Goal: Task Accomplishment & Management: Use online tool/utility

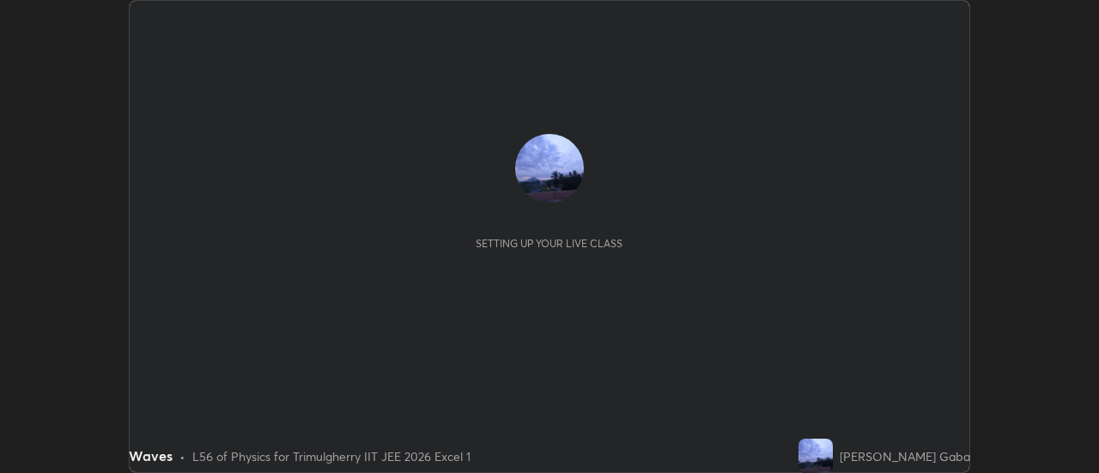
scroll to position [473, 1099]
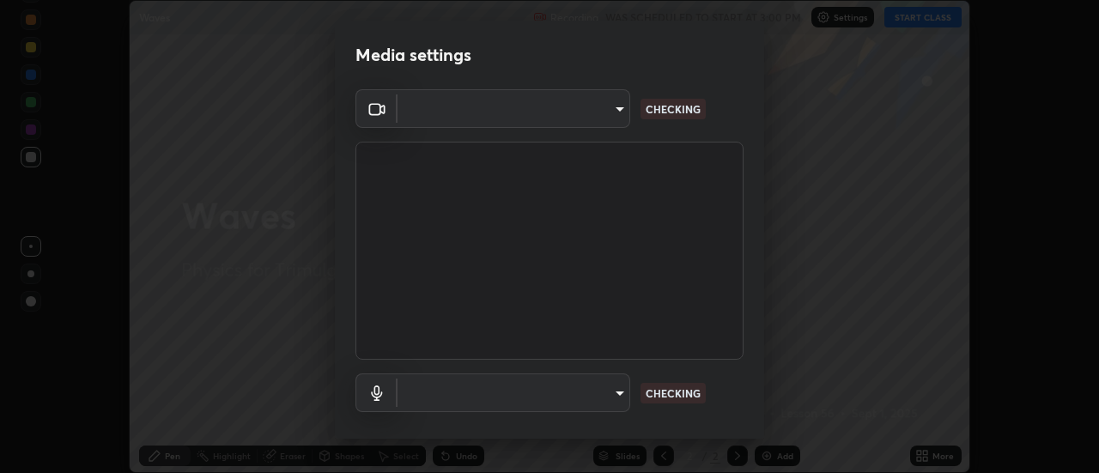
type input "c1743da8526a0aadeed10a62cbfcd2d4321df644c55b53bf1ad22bdce350b73d"
type input "communications"
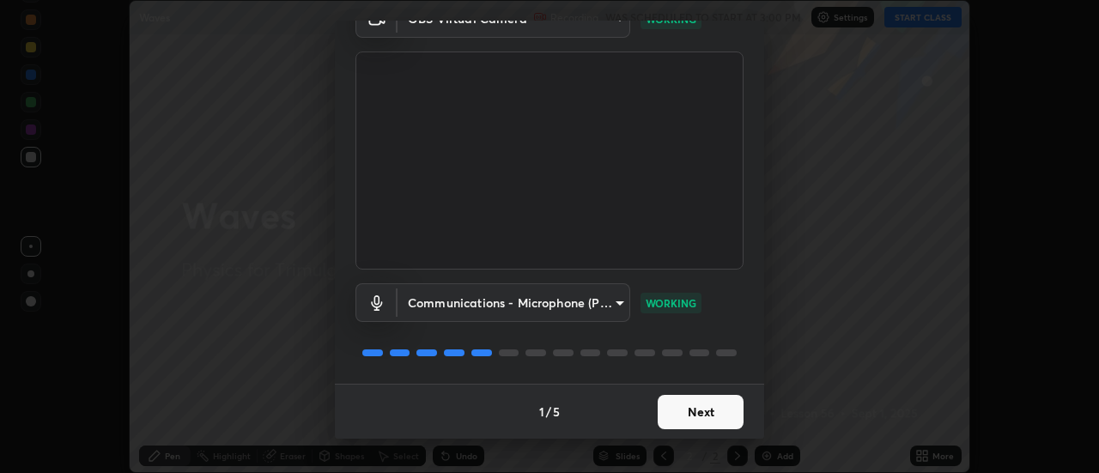
click at [697, 412] on button "Next" at bounding box center [701, 412] width 86 height 34
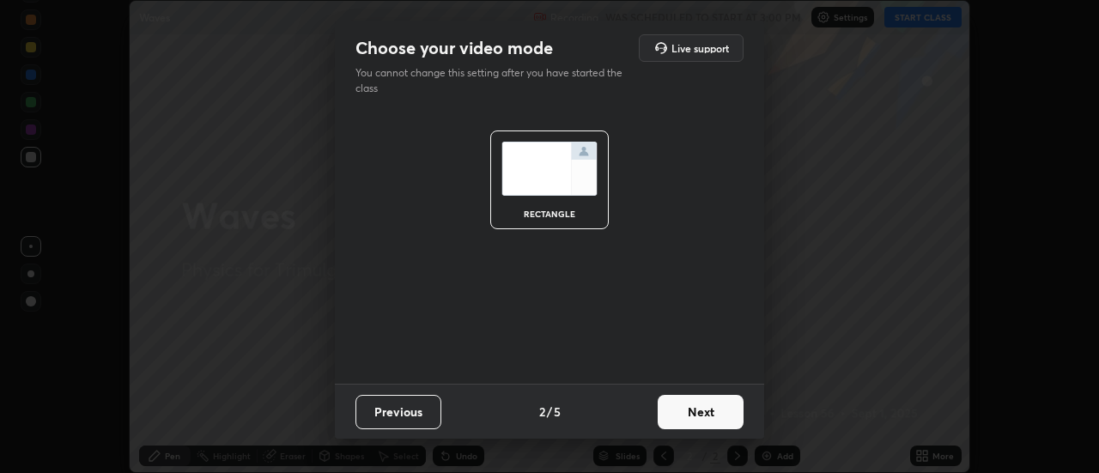
scroll to position [0, 0]
click at [700, 411] on button "Next" at bounding box center [701, 412] width 86 height 34
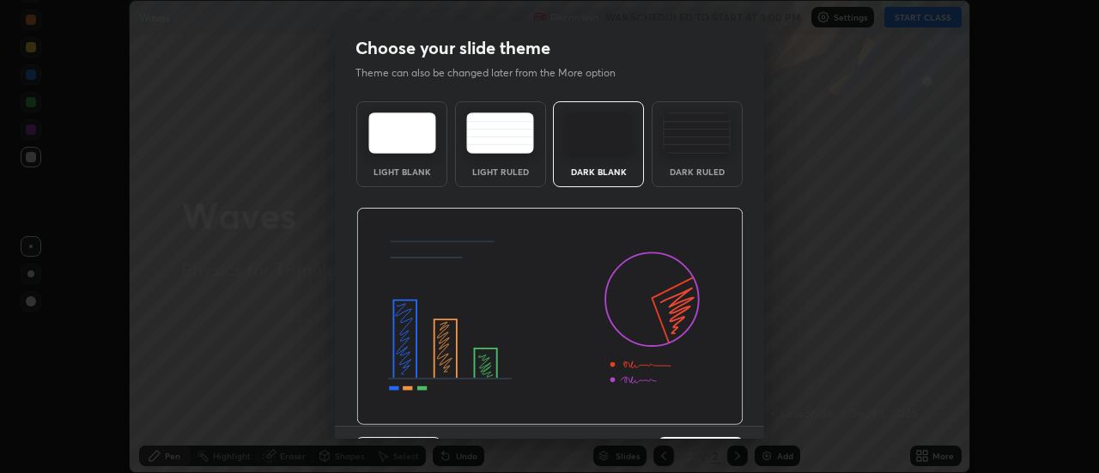
click at [703, 414] on img at bounding box center [549, 317] width 387 height 218
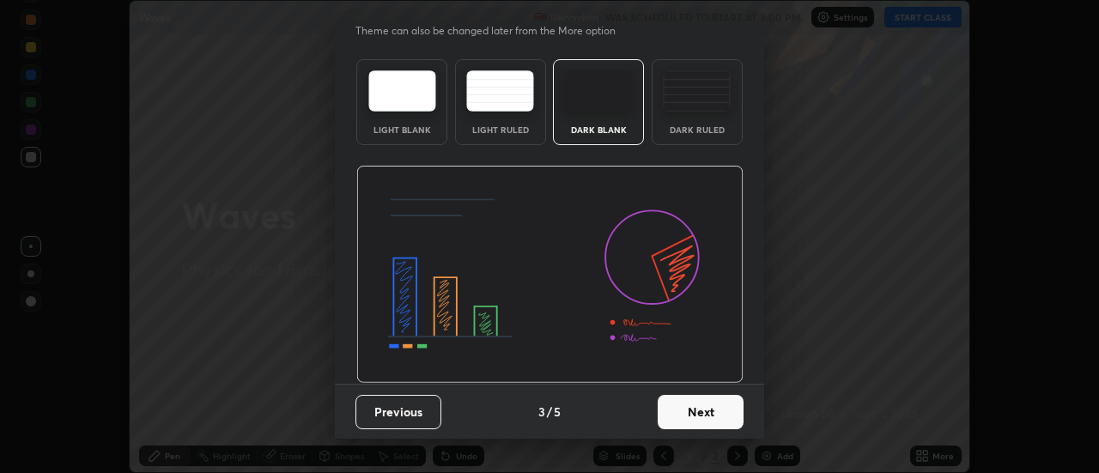
click at [695, 410] on button "Next" at bounding box center [701, 412] width 86 height 34
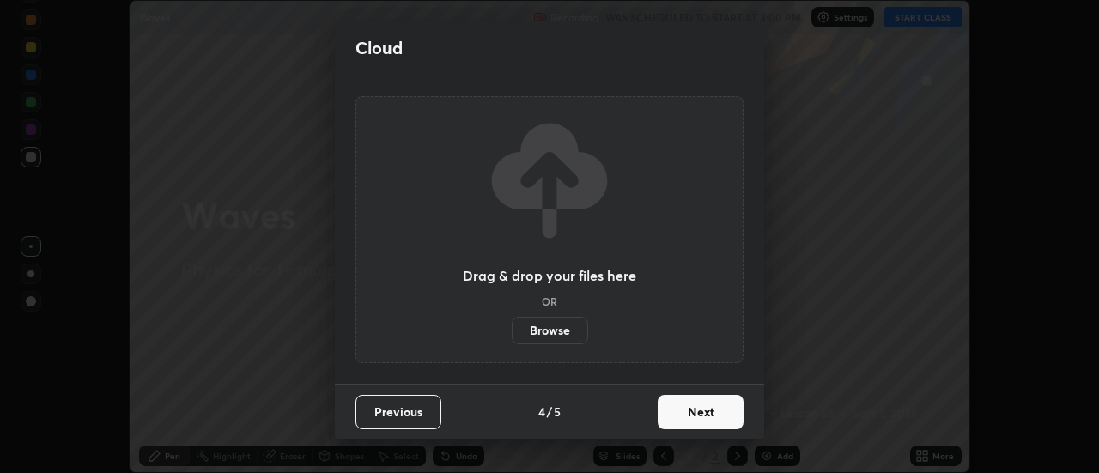
click at [698, 410] on button "Next" at bounding box center [701, 412] width 86 height 34
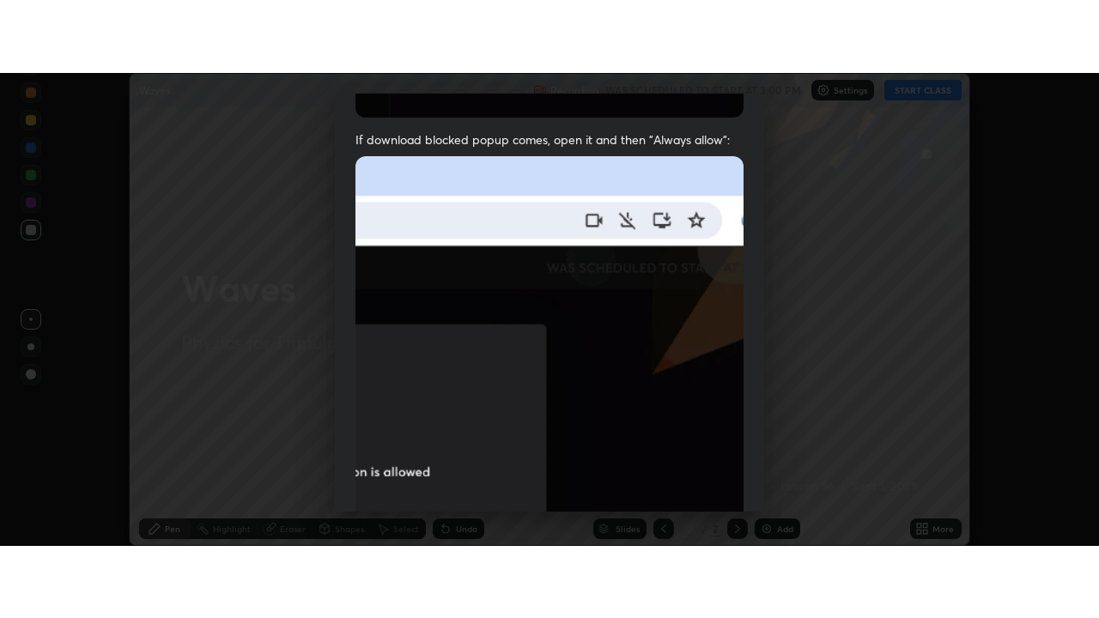
scroll to position [441, 0]
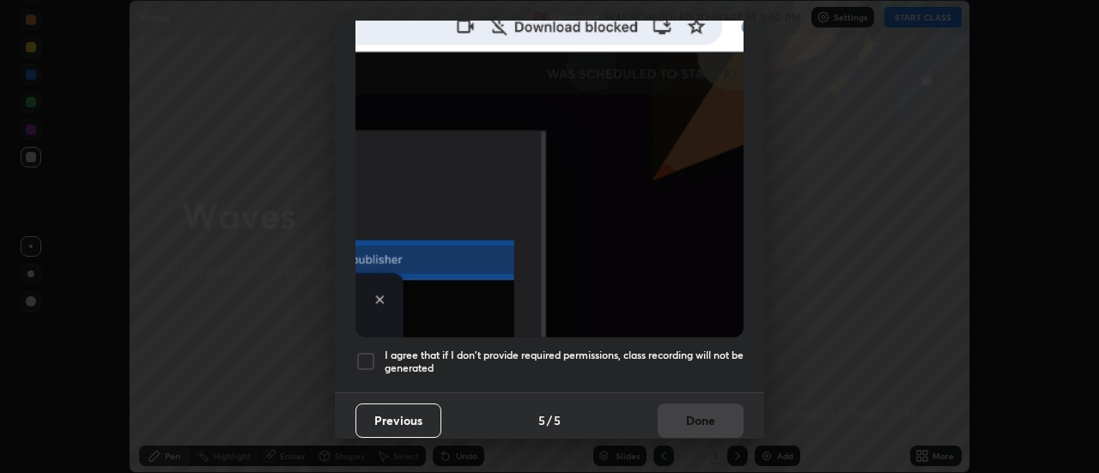
click at [371, 353] on div at bounding box center [366, 361] width 21 height 21
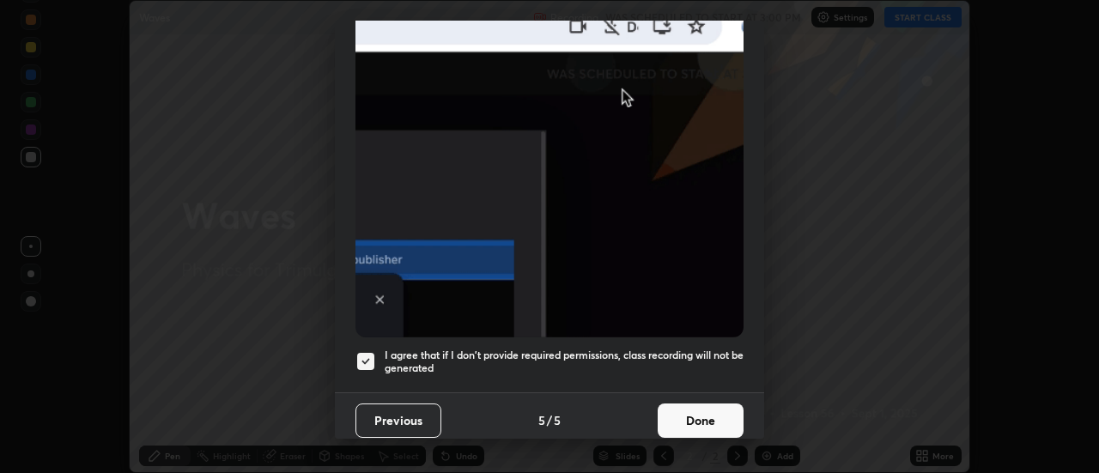
click at [683, 409] on button "Done" at bounding box center [701, 421] width 86 height 34
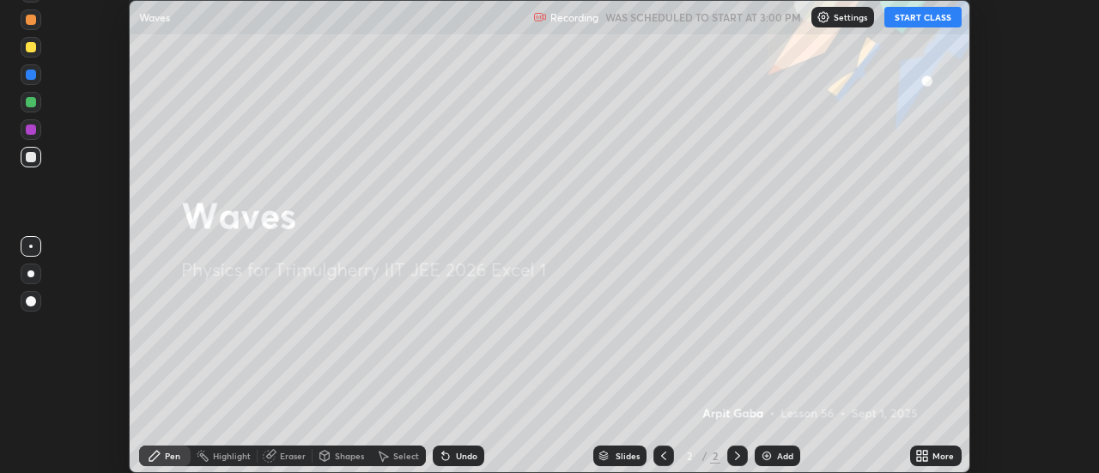
click at [925, 15] on button "START CLASS" at bounding box center [923, 17] width 77 height 21
click at [926, 458] on icon at bounding box center [926, 459] width 4 height 4
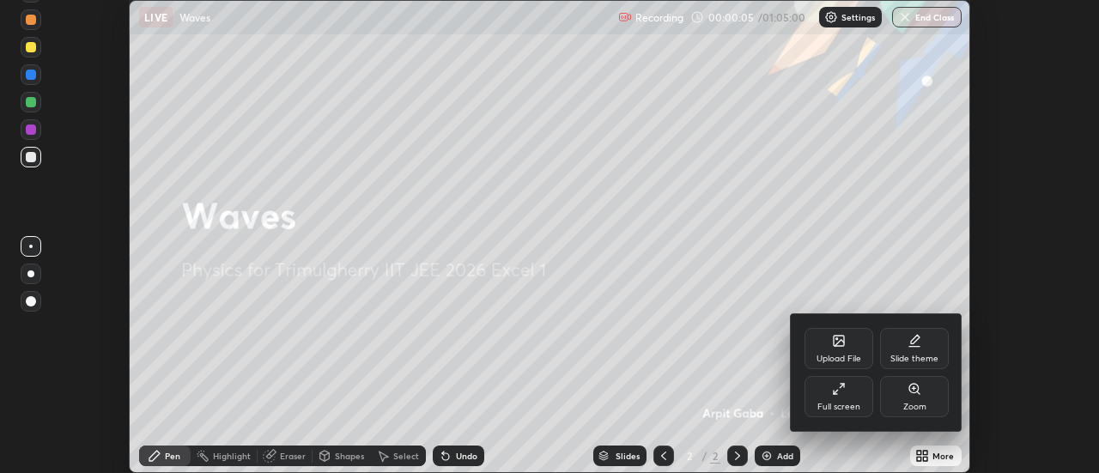
click at [847, 391] on div "Full screen" at bounding box center [839, 396] width 69 height 41
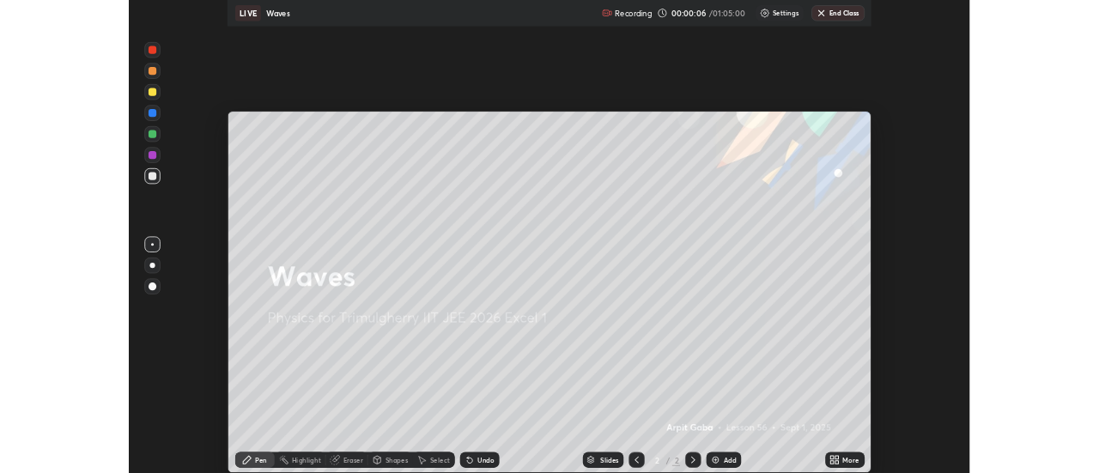
scroll to position [618, 1099]
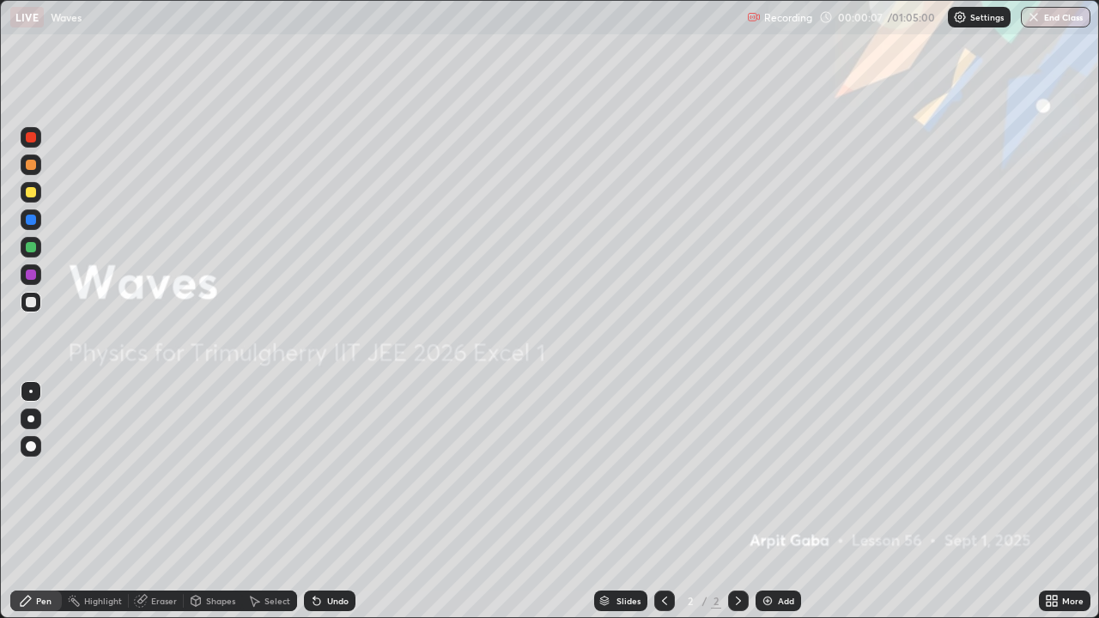
click at [789, 472] on div "Add" at bounding box center [786, 601] width 16 height 9
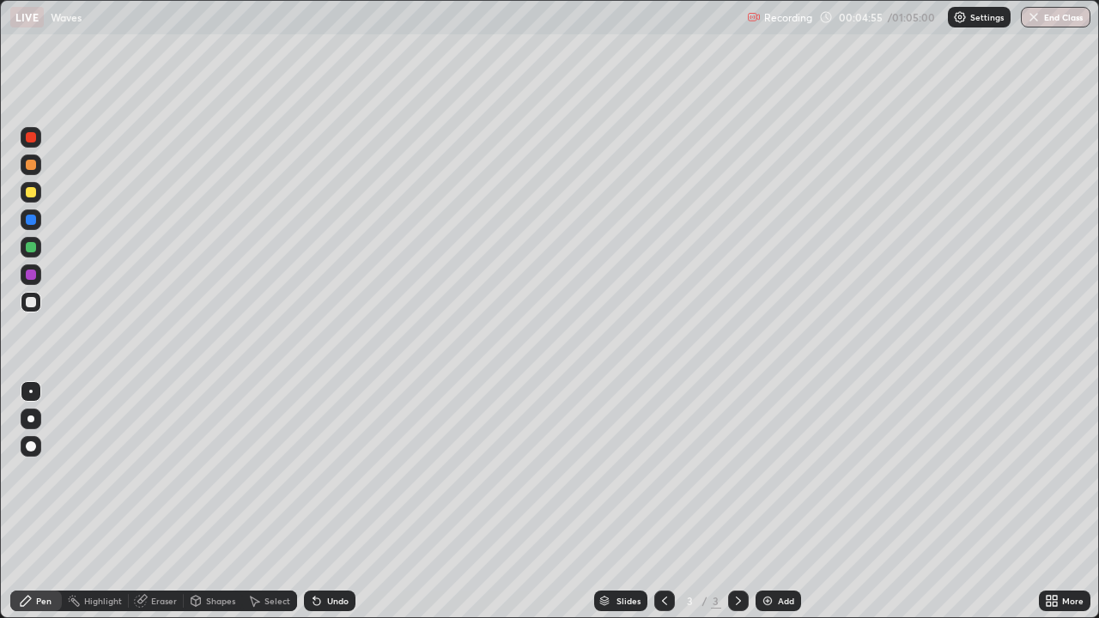
click at [332, 472] on div "Undo" at bounding box center [337, 601] width 21 height 9
click at [339, 472] on div "Undo" at bounding box center [337, 601] width 21 height 9
click at [331, 472] on div "Undo" at bounding box center [337, 601] width 21 height 9
click at [783, 472] on div "Add" at bounding box center [786, 601] width 16 height 9
click at [338, 472] on div "Undo" at bounding box center [337, 601] width 21 height 9
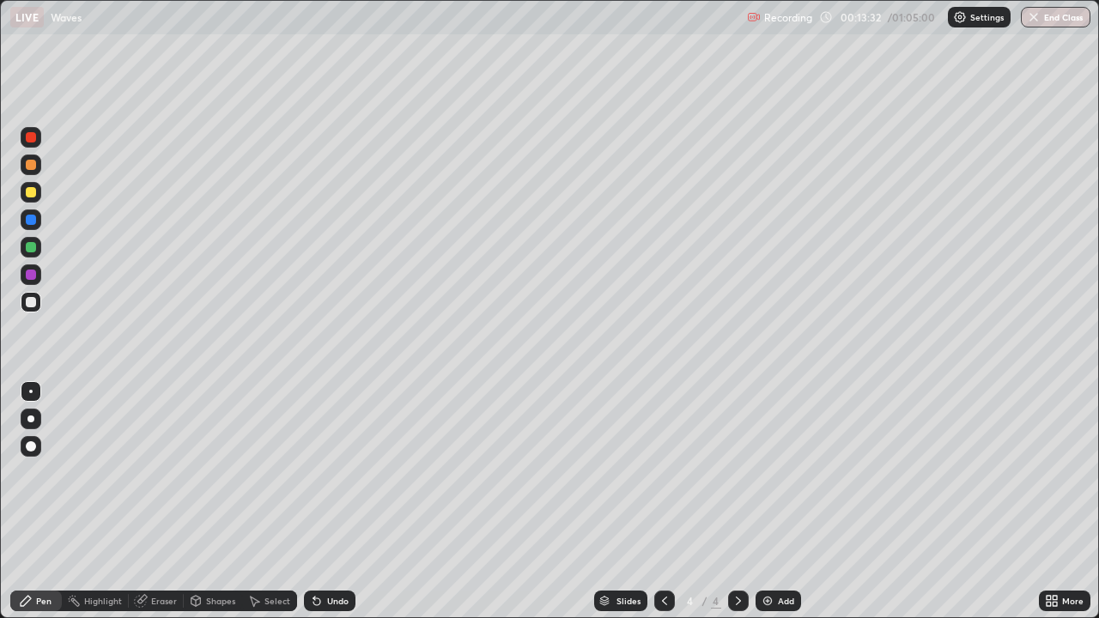
click at [33, 188] on div at bounding box center [31, 192] width 10 height 10
click at [783, 472] on div "Add" at bounding box center [786, 601] width 16 height 9
click at [28, 301] on div at bounding box center [31, 302] width 10 height 10
click at [332, 472] on div "Undo" at bounding box center [330, 601] width 52 height 21
click at [314, 472] on icon at bounding box center [316, 602] width 7 height 7
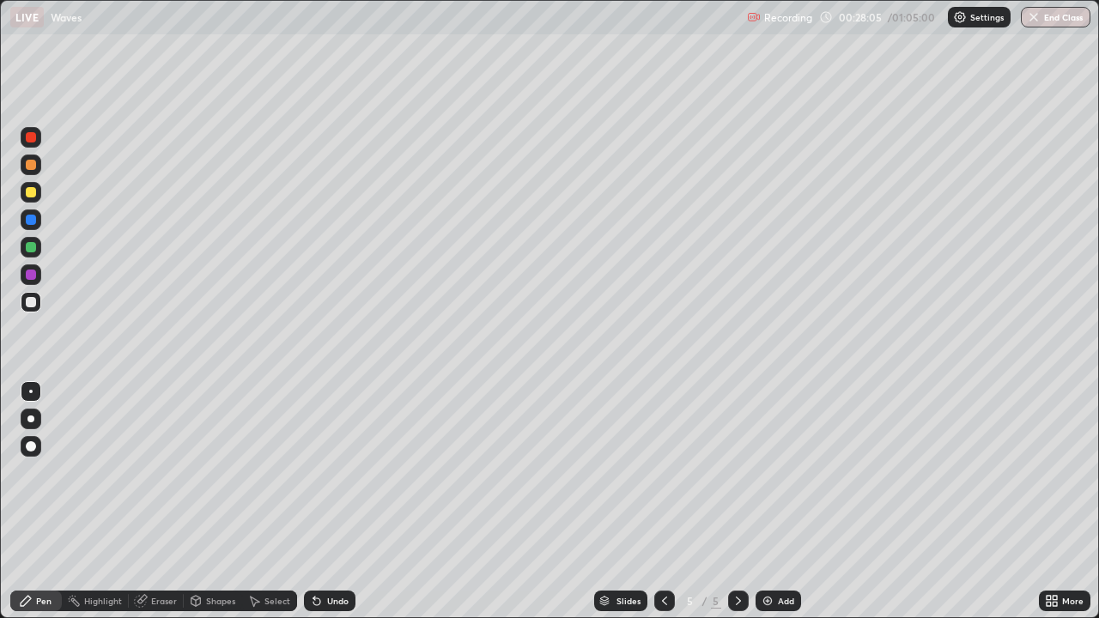
click at [330, 472] on div "Undo" at bounding box center [337, 601] width 21 height 9
click at [780, 472] on div "Add" at bounding box center [786, 601] width 16 height 9
click at [339, 472] on div "Undo" at bounding box center [330, 601] width 52 height 21
click at [664, 472] on icon at bounding box center [665, 601] width 14 height 14
click at [663, 472] on icon at bounding box center [665, 601] width 14 height 14
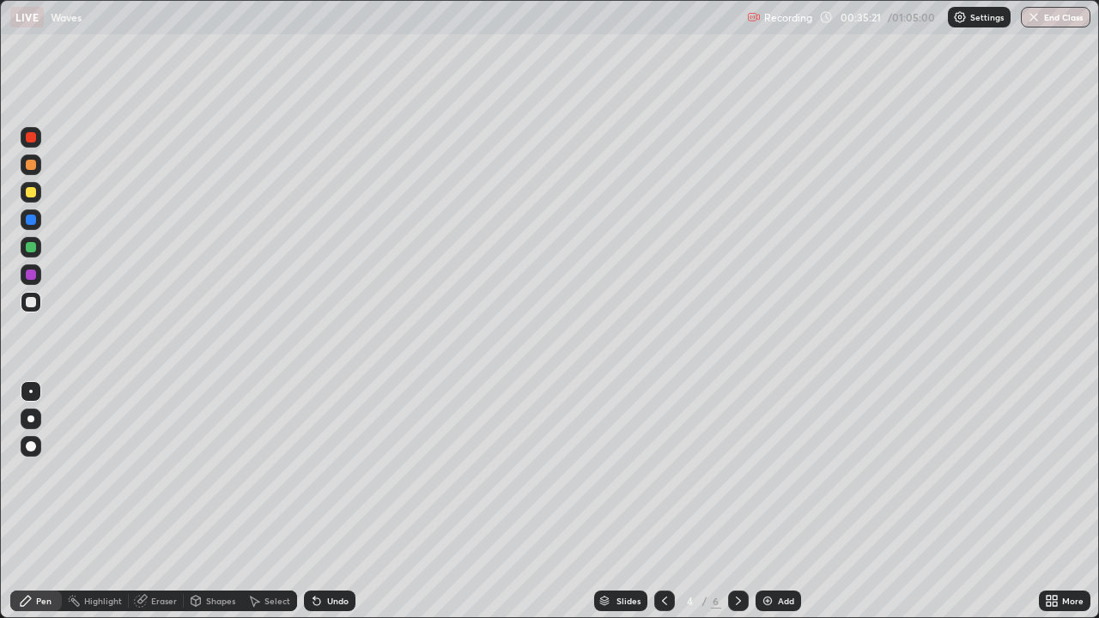
click at [734, 472] on icon at bounding box center [739, 601] width 14 height 14
click at [333, 472] on div "Undo" at bounding box center [337, 601] width 21 height 9
click at [328, 472] on div "Undo" at bounding box center [337, 601] width 21 height 9
click at [338, 472] on div "Undo" at bounding box center [337, 601] width 21 height 9
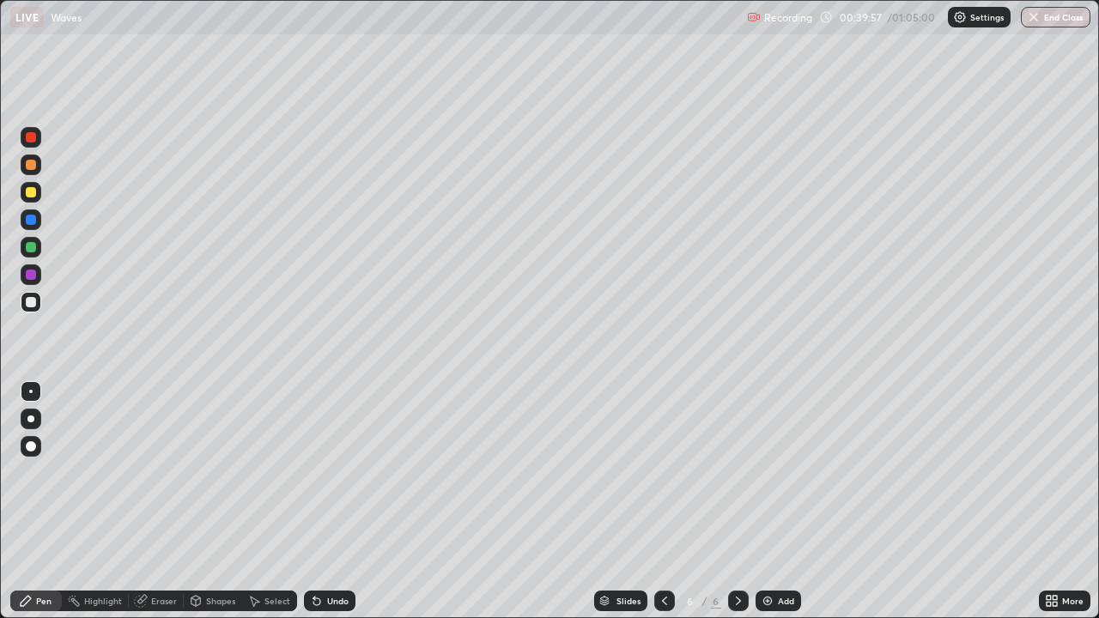
click at [166, 472] on div "Eraser" at bounding box center [164, 601] width 26 height 9
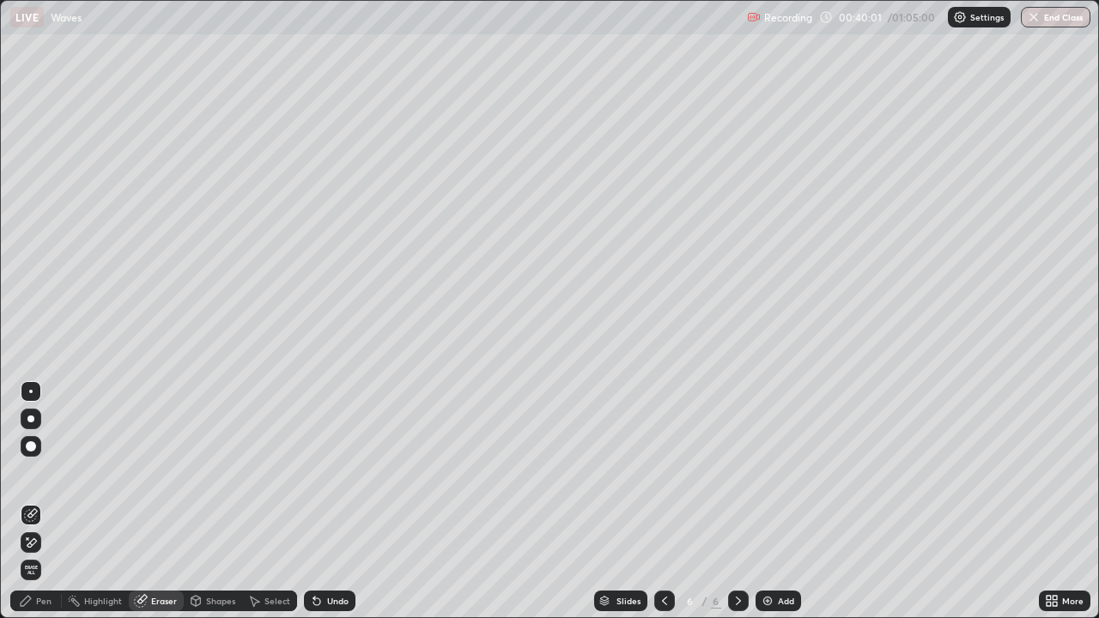
click at [44, 472] on div "Pen" at bounding box center [43, 601] width 15 height 9
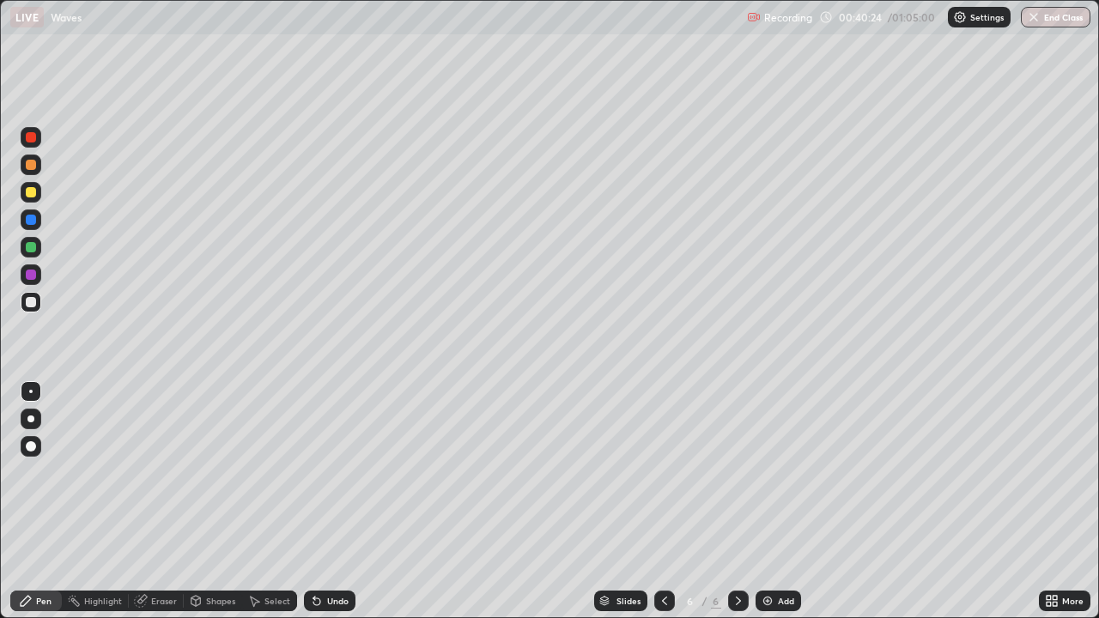
click at [157, 472] on div "Eraser" at bounding box center [164, 601] width 26 height 9
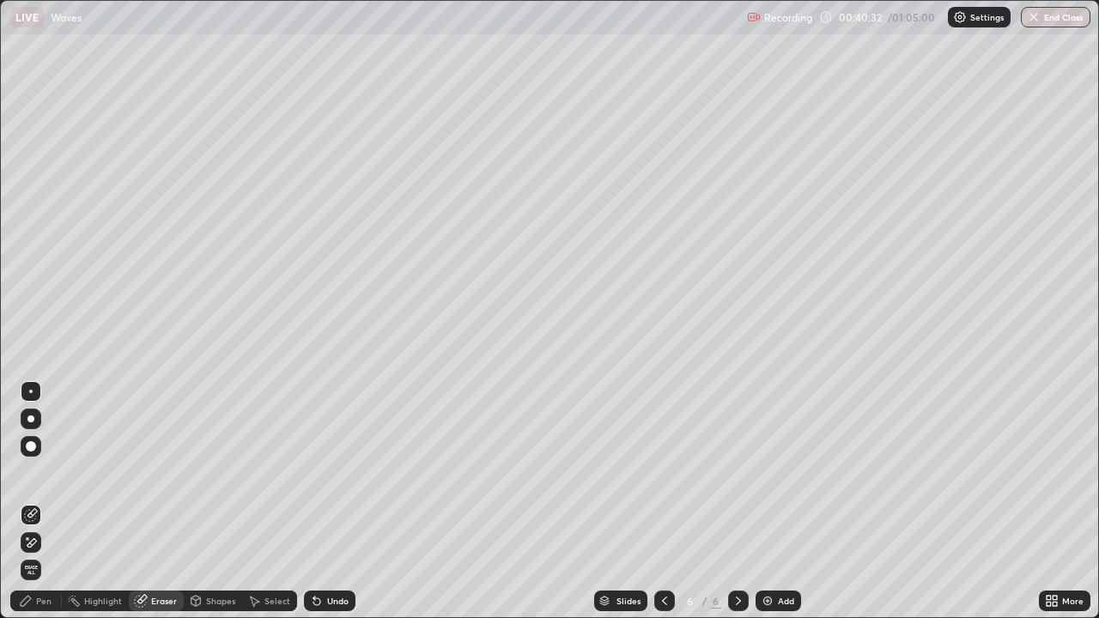
click at [46, 472] on div "Pen" at bounding box center [36, 601] width 52 height 21
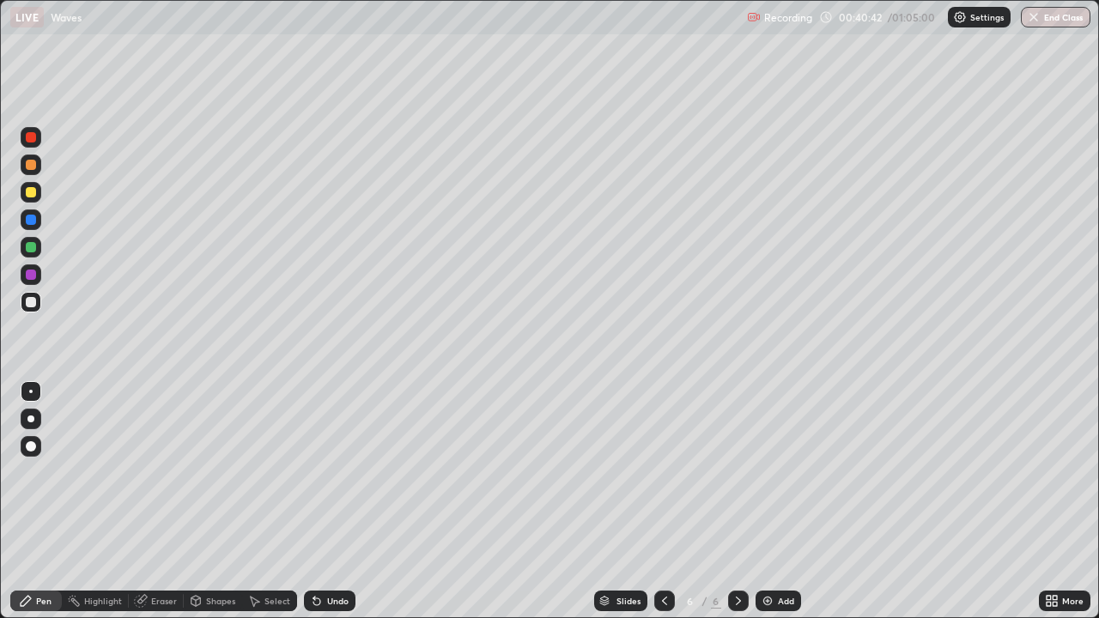
click at [279, 472] on div "Select" at bounding box center [278, 601] width 26 height 9
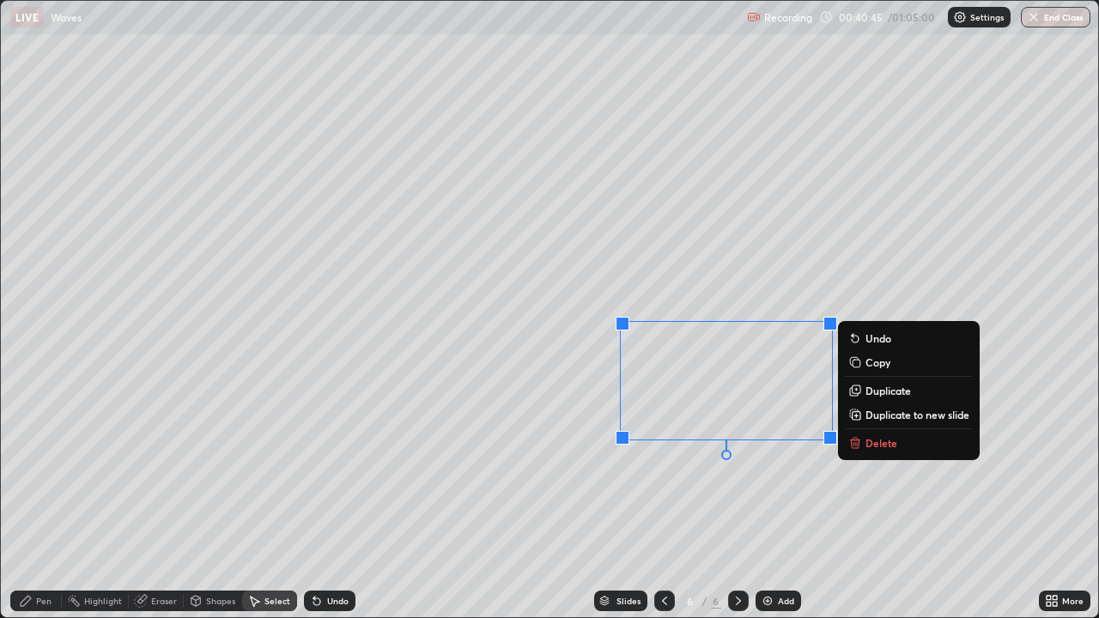
click at [880, 441] on p "Delete" at bounding box center [882, 443] width 32 height 14
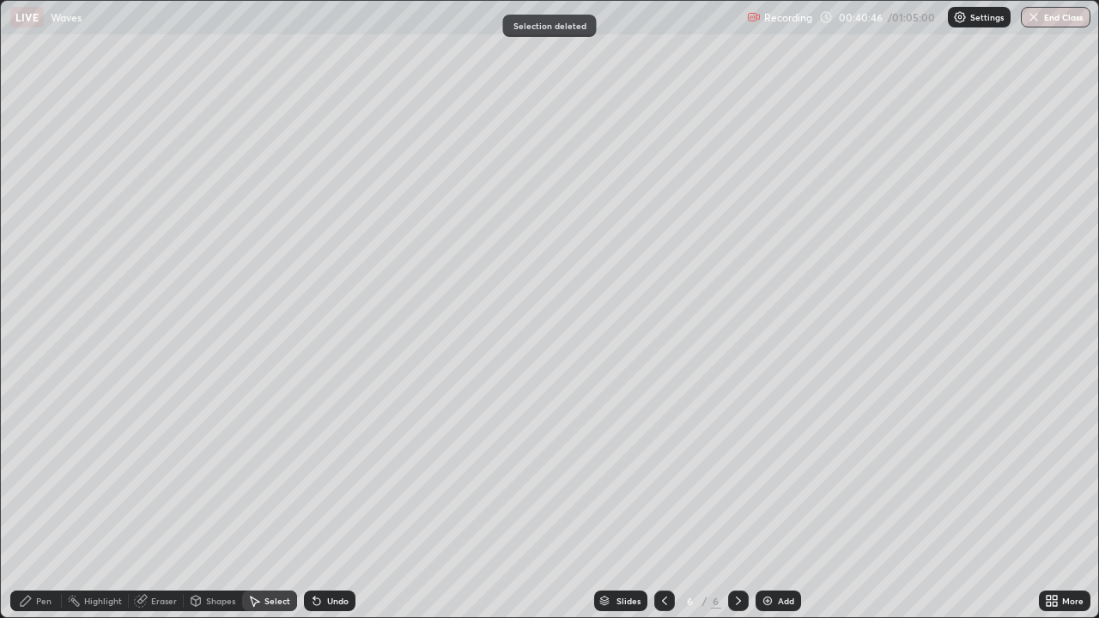
click at [40, 472] on div "Pen" at bounding box center [43, 601] width 15 height 9
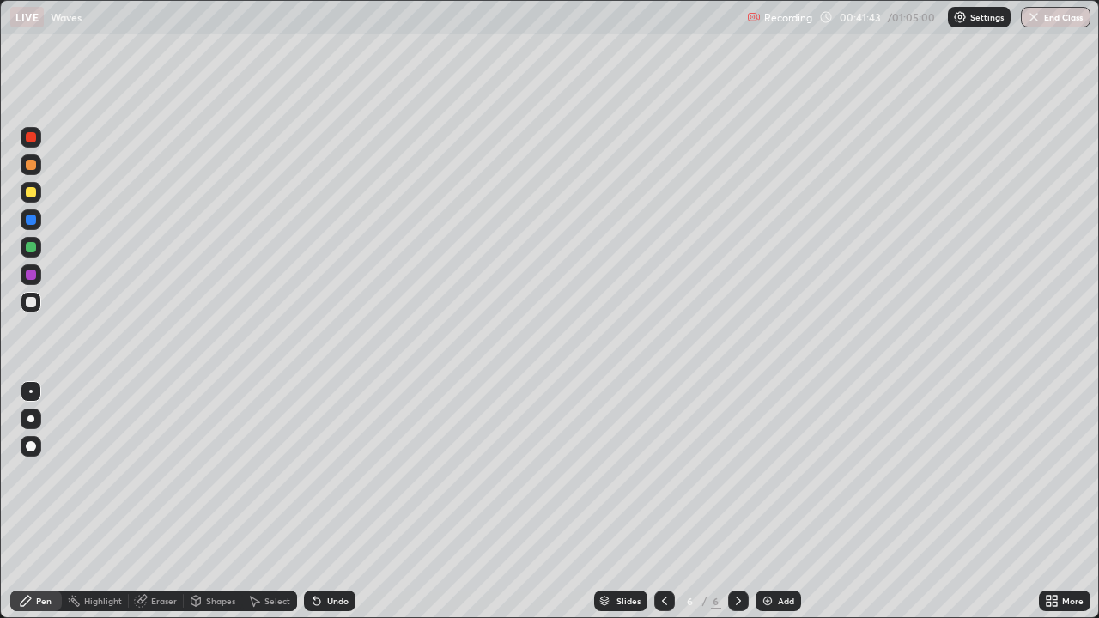
click at [776, 472] on div "Add" at bounding box center [779, 601] width 46 height 21
click at [660, 472] on icon at bounding box center [665, 601] width 14 height 14
click at [728, 472] on div at bounding box center [738, 601] width 21 height 21
click at [324, 472] on div "Undo" at bounding box center [330, 601] width 52 height 21
click at [663, 472] on icon at bounding box center [665, 601] width 14 height 14
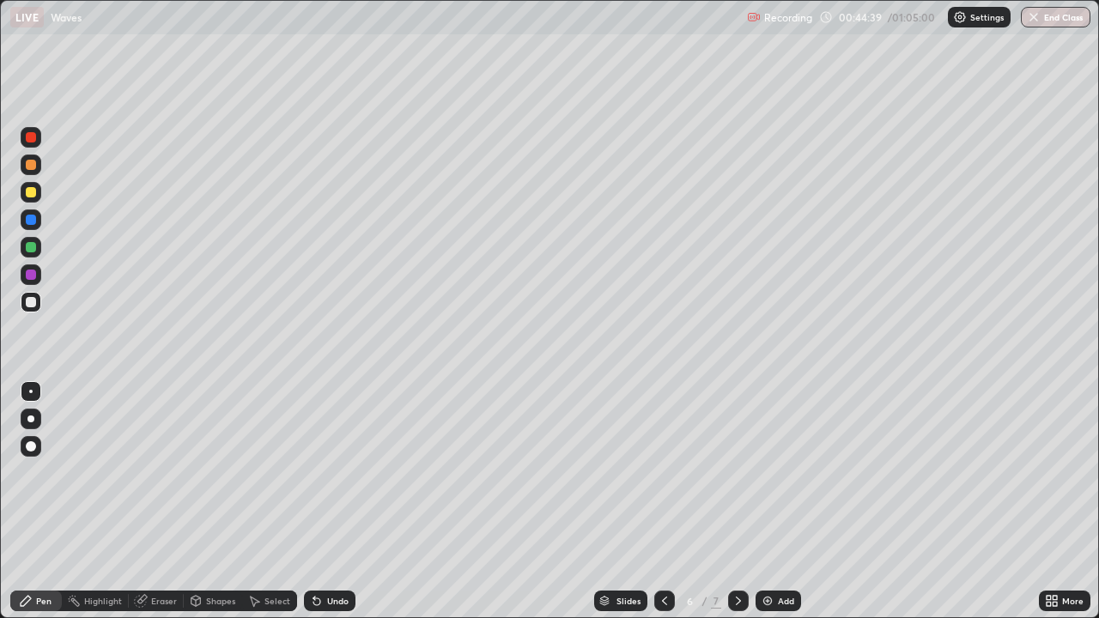
click at [665, 472] on icon at bounding box center [665, 601] width 14 height 14
click at [737, 472] on icon at bounding box center [739, 601] width 14 height 14
click at [734, 472] on icon at bounding box center [739, 601] width 14 height 14
click at [323, 472] on div "Undo" at bounding box center [330, 601] width 52 height 21
click at [666, 472] on icon at bounding box center [665, 601] width 14 height 14
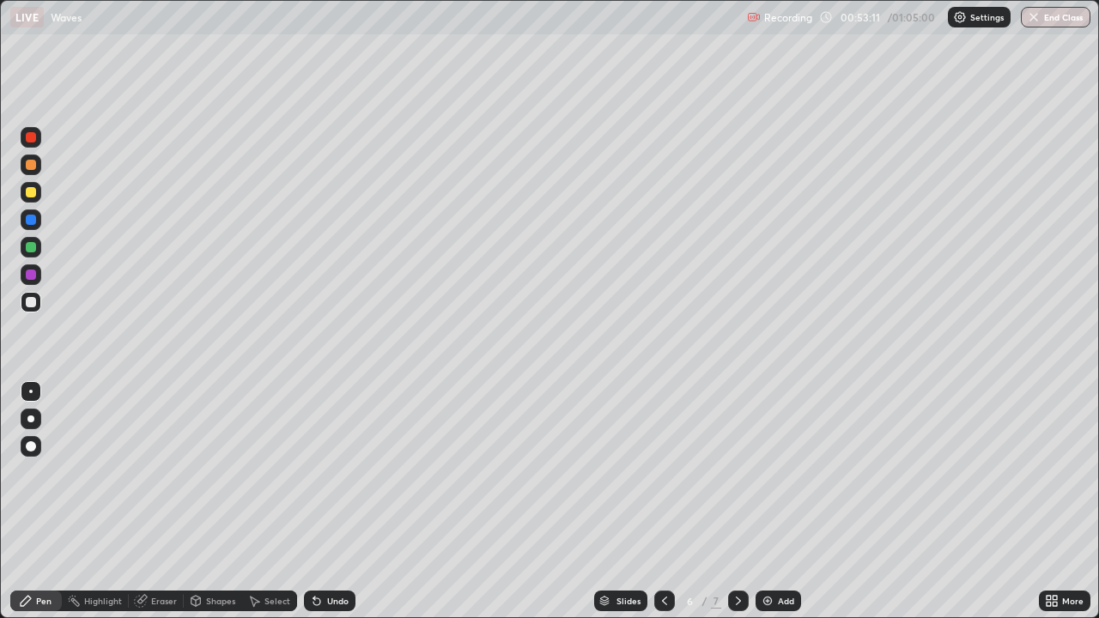
click at [739, 472] on icon at bounding box center [739, 601] width 14 height 14
click at [776, 472] on div "Add" at bounding box center [779, 601] width 46 height 21
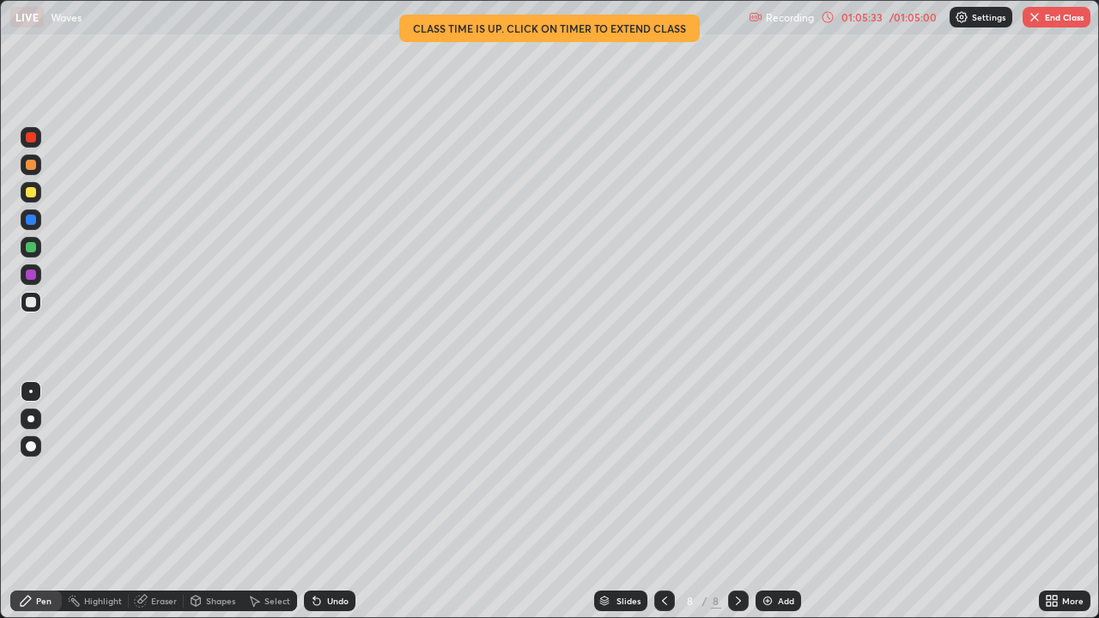
click at [265, 472] on div "Select" at bounding box center [269, 601] width 55 height 21
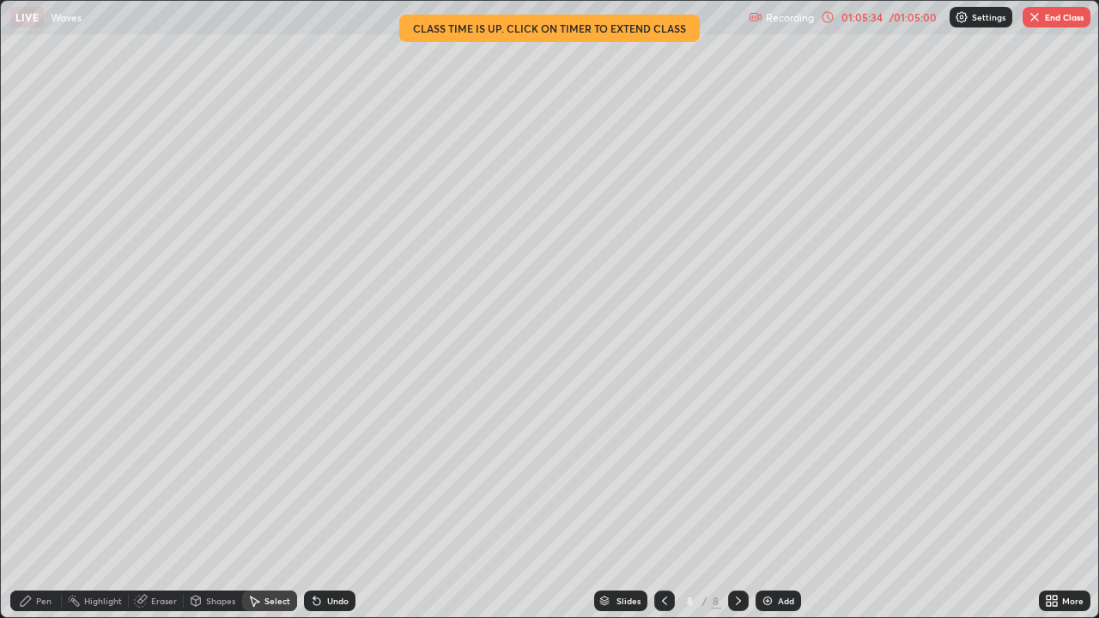
click at [286, 472] on div "0 ° Undo Copy Duplicate Duplicate to new slide Delete" at bounding box center [550, 309] width 1098 height 617
click at [34, 472] on div "Pen" at bounding box center [36, 601] width 52 height 21
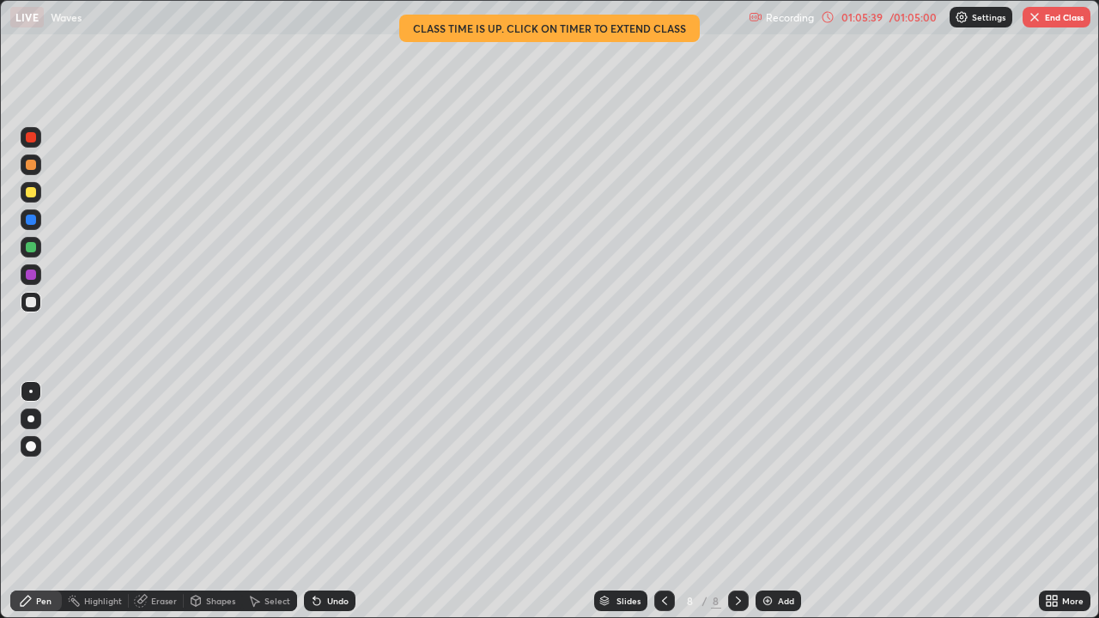
click at [289, 472] on div "Select" at bounding box center [269, 601] width 55 height 34
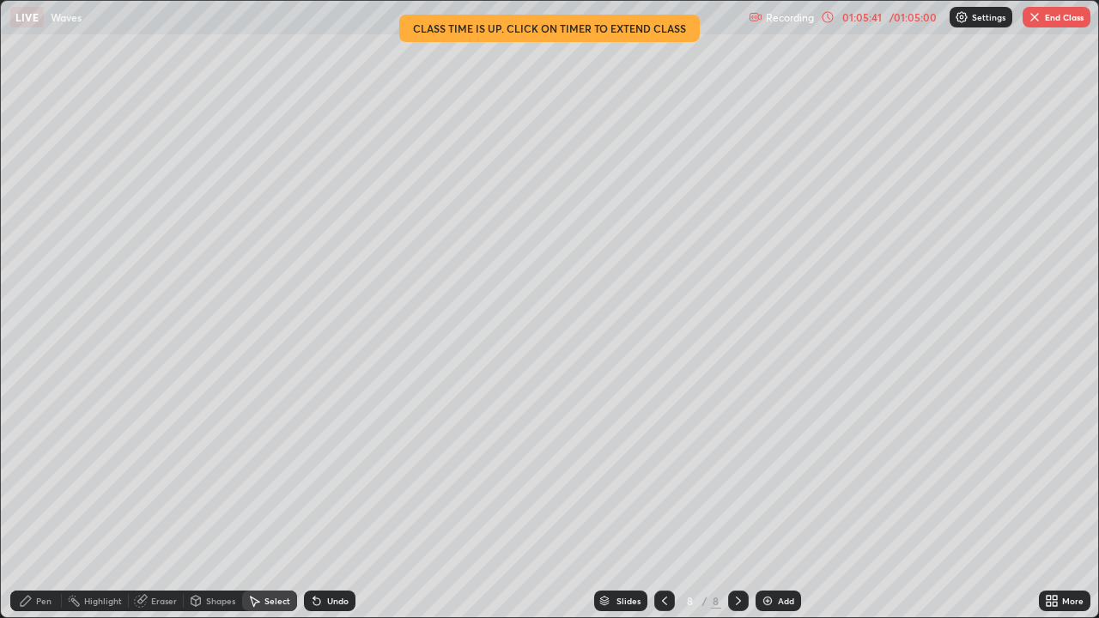
click at [41, 472] on div "Pen" at bounding box center [43, 601] width 15 height 9
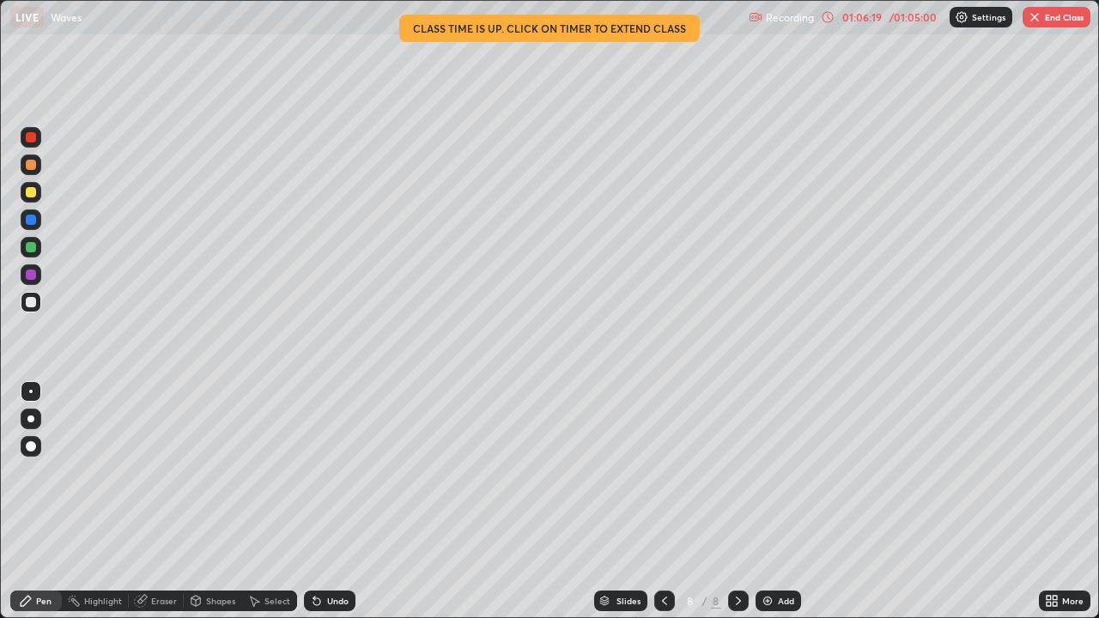
click at [327, 472] on div "Undo" at bounding box center [337, 601] width 21 height 9
click at [331, 472] on div "Undo" at bounding box center [330, 601] width 52 height 21
click at [324, 472] on div "Undo" at bounding box center [330, 601] width 52 height 21
click at [323, 472] on div "Undo" at bounding box center [330, 601] width 52 height 21
click at [322, 472] on div "Undo" at bounding box center [330, 601] width 52 height 21
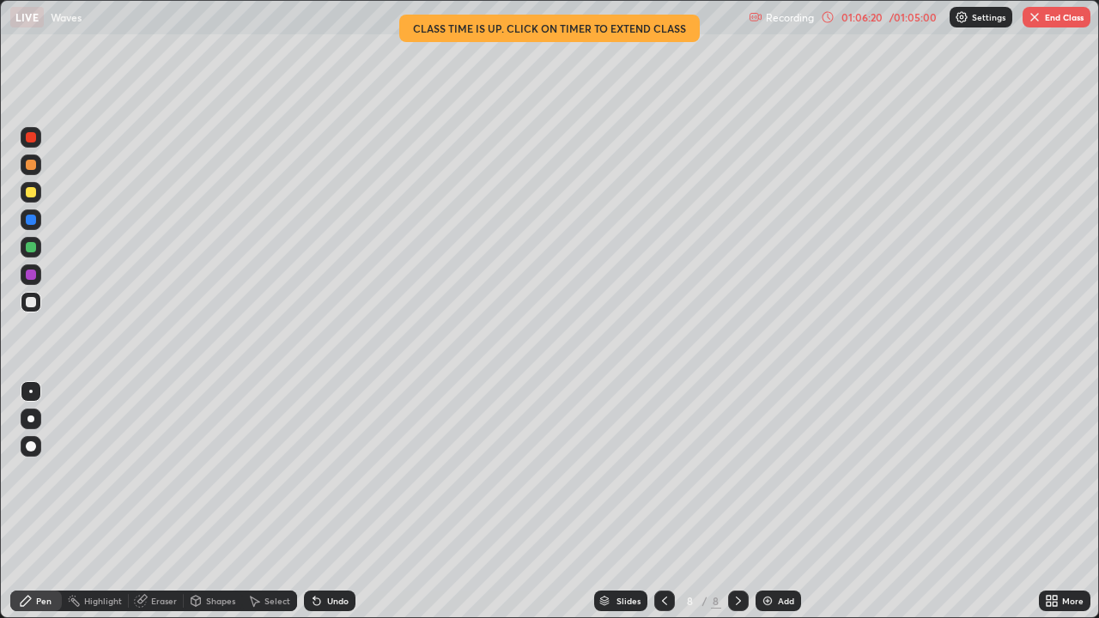
click at [321, 472] on div "Undo" at bounding box center [330, 601] width 52 height 21
click at [320, 472] on icon at bounding box center [317, 601] width 14 height 14
click at [321, 472] on div "Undo" at bounding box center [330, 601] width 52 height 21
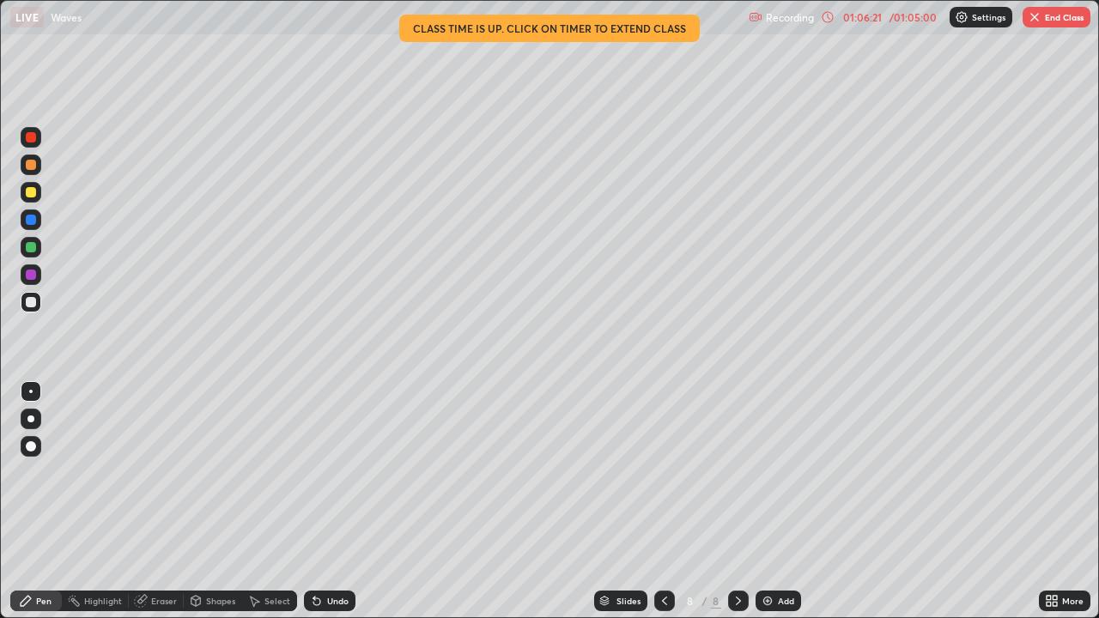
click at [313, 472] on icon at bounding box center [314, 598] width 2 height 2
click at [333, 472] on div "Undo" at bounding box center [337, 601] width 21 height 9
click at [331, 472] on div "Undo" at bounding box center [337, 601] width 21 height 9
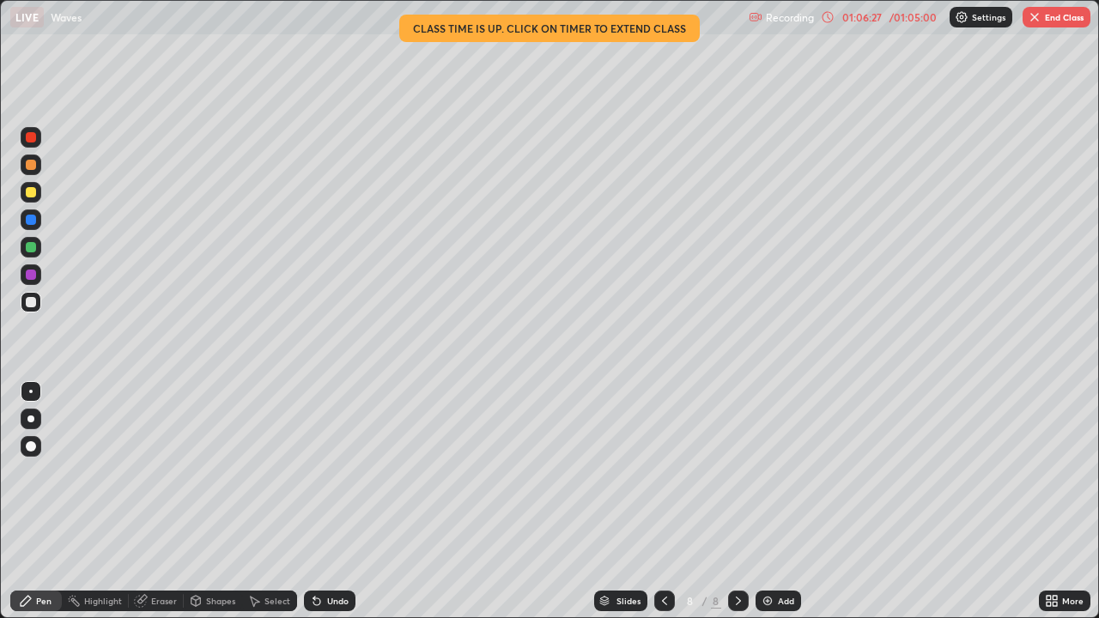
click at [345, 472] on div "Undo" at bounding box center [330, 601] width 52 height 21
click at [338, 472] on div "Undo" at bounding box center [337, 601] width 21 height 9
click at [1050, 7] on button "End Class" at bounding box center [1057, 17] width 68 height 21
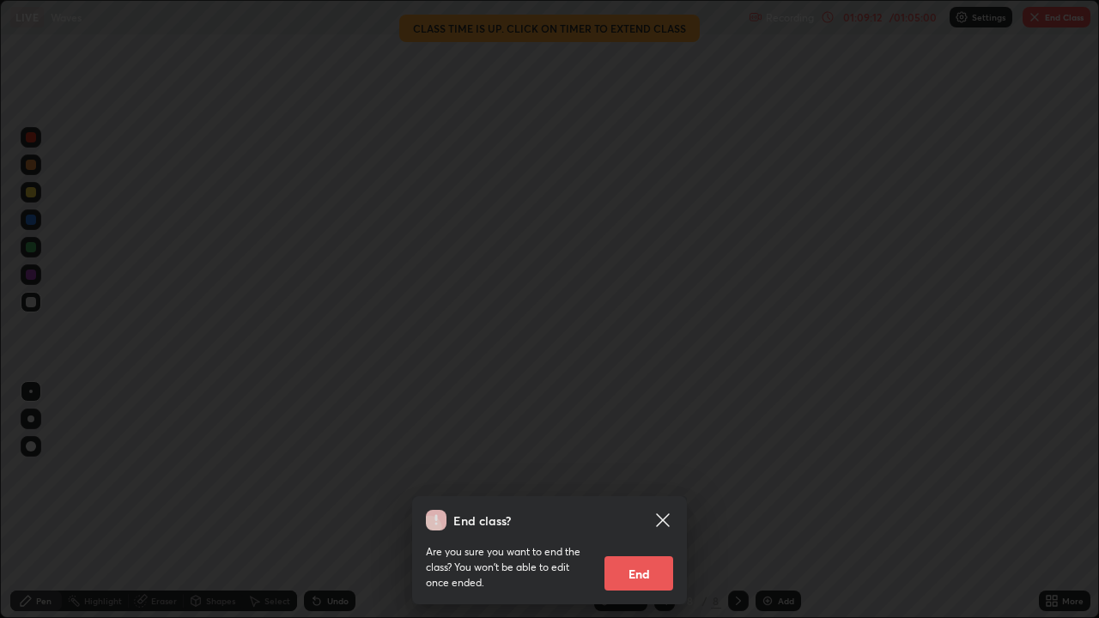
click at [648, 472] on button "End" at bounding box center [639, 574] width 69 height 34
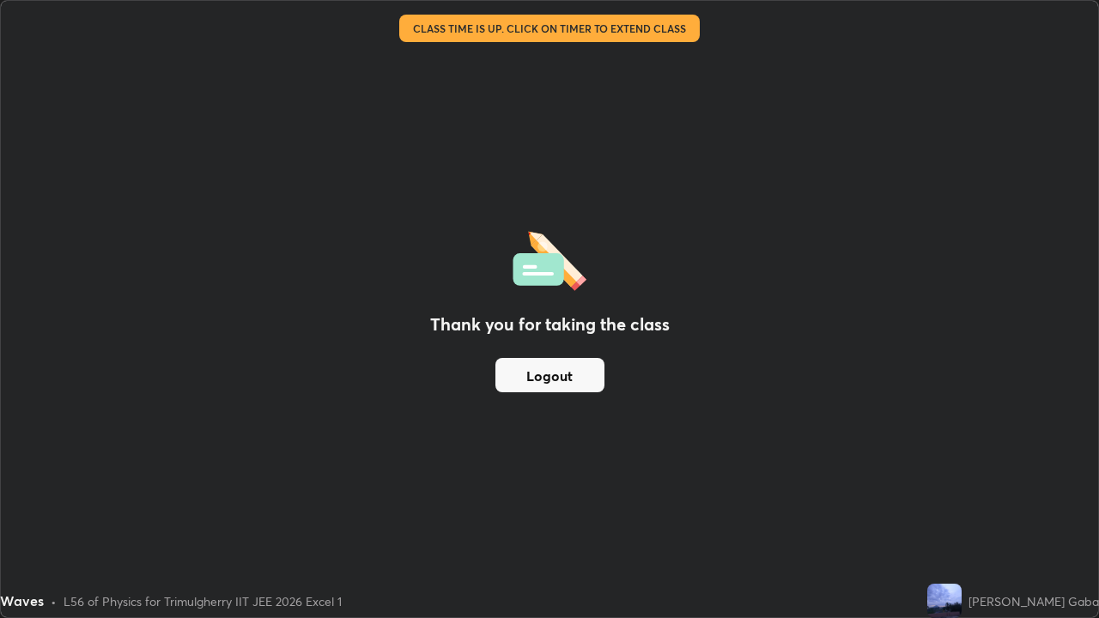
click at [563, 368] on button "Logout" at bounding box center [550, 375] width 109 height 34
click at [532, 374] on button "Logout" at bounding box center [550, 375] width 109 height 34
click at [477, 472] on div "Thank you for taking the class Logout" at bounding box center [550, 309] width 1098 height 617
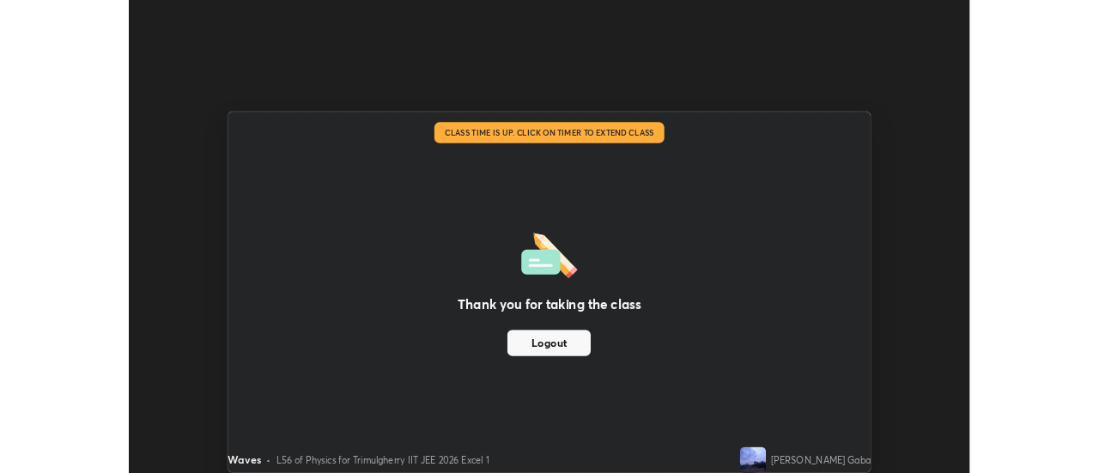
scroll to position [85412, 84786]
